Goal: Information Seeking & Learning: Learn about a topic

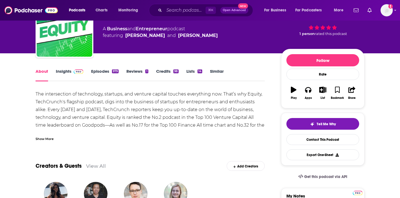
scroll to position [38, 0]
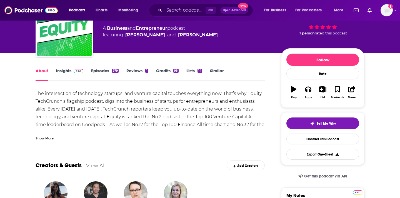
click at [81, 71] on img at bounding box center [79, 71] width 10 height 4
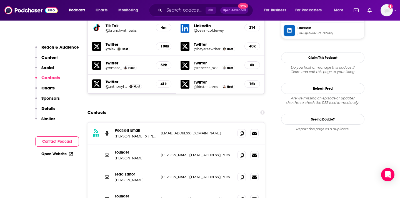
scroll to position [536, 0]
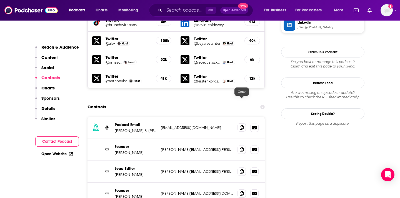
click at [241, 125] on icon at bounding box center [241, 127] width 4 height 4
click at [192, 8] on input "Search podcasts, credits, & more..." at bounding box center [184, 10] width 41 height 9
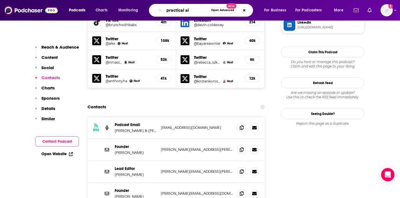
type input "practical ai"
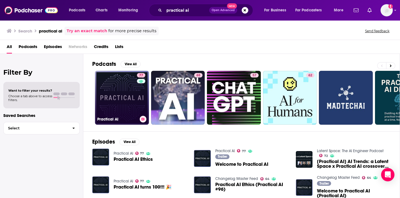
click at [114, 102] on link "77 Practical AI" at bounding box center [122, 98] width 54 height 54
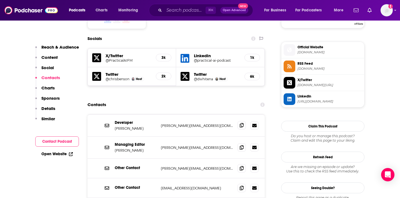
scroll to position [481, 0]
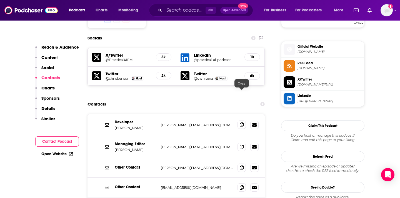
click at [241, 120] on span at bounding box center [241, 124] width 8 height 8
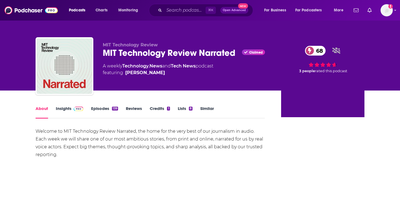
click at [75, 110] on img at bounding box center [79, 109] width 10 height 4
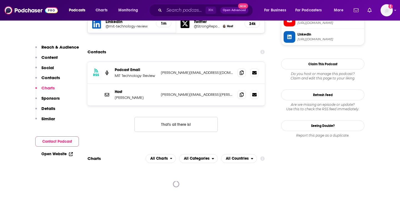
scroll to position [540, 0]
click at [241, 70] on icon at bounding box center [241, 72] width 4 height 4
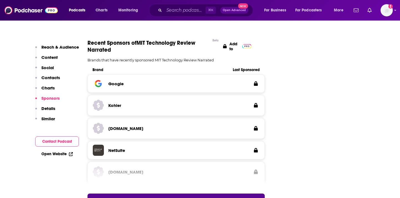
scroll to position [717, 0]
